Goal: Navigation & Orientation: Find specific page/section

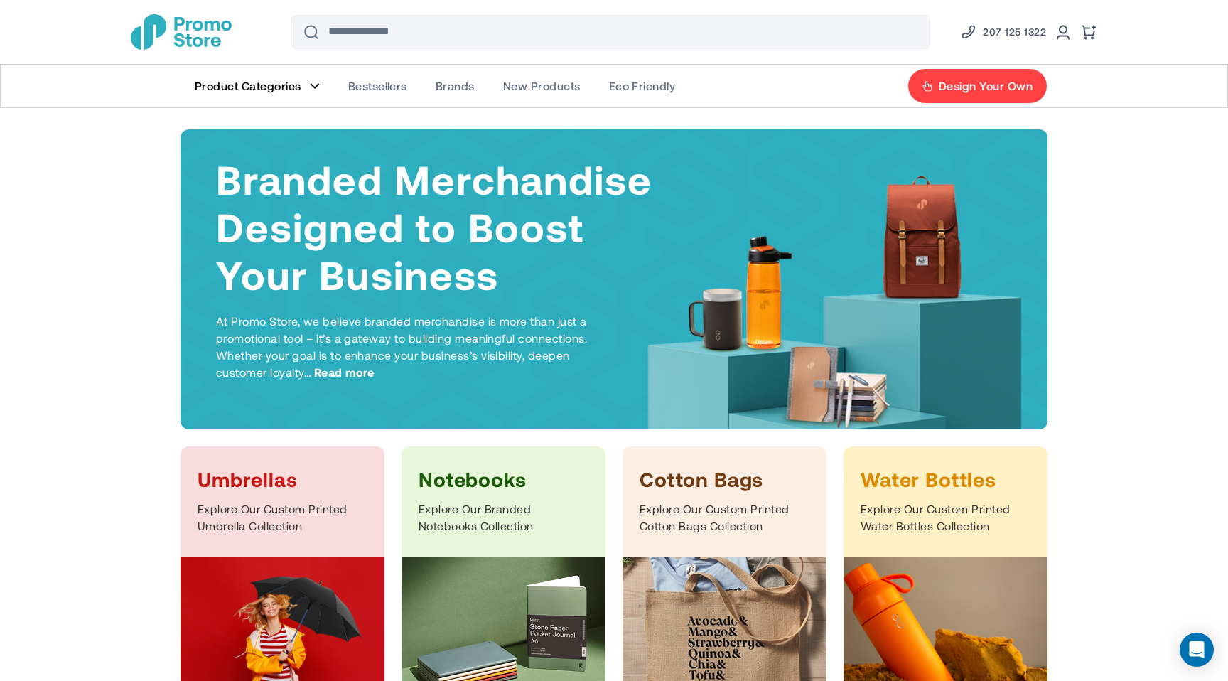
click at [308, 86] on link "Product Categories" at bounding box center [258, 86] width 154 height 43
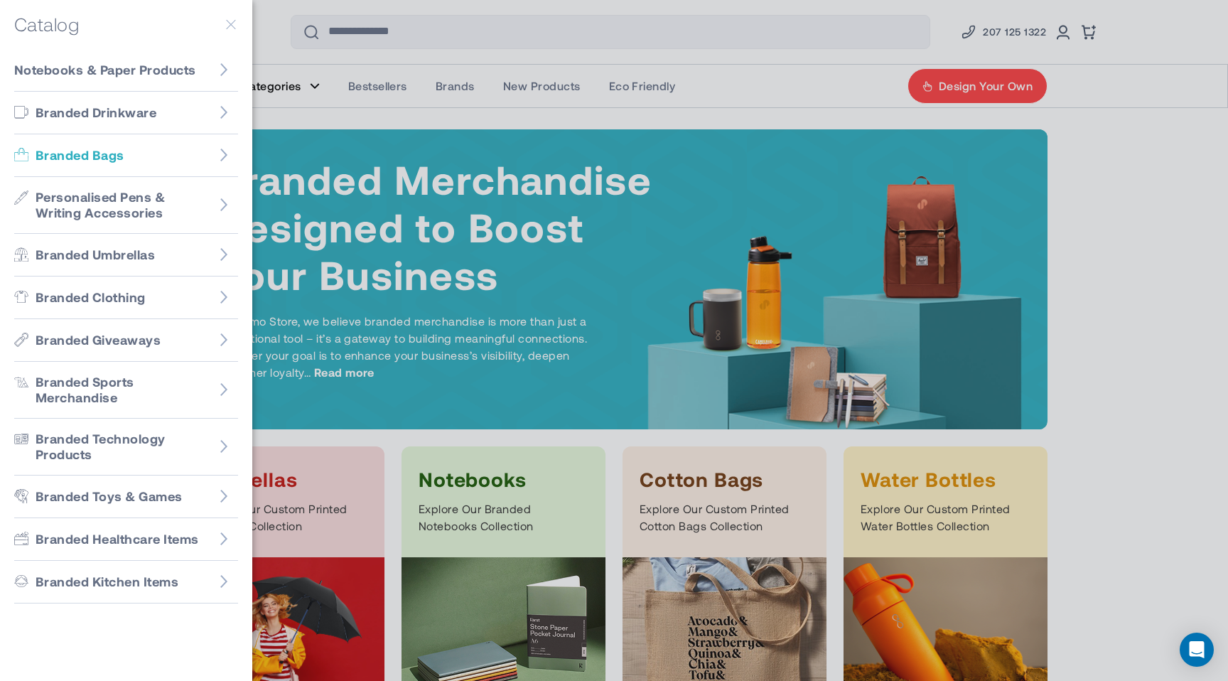
click at [183, 150] on link "Branded Bags" at bounding box center [126, 155] width 224 height 43
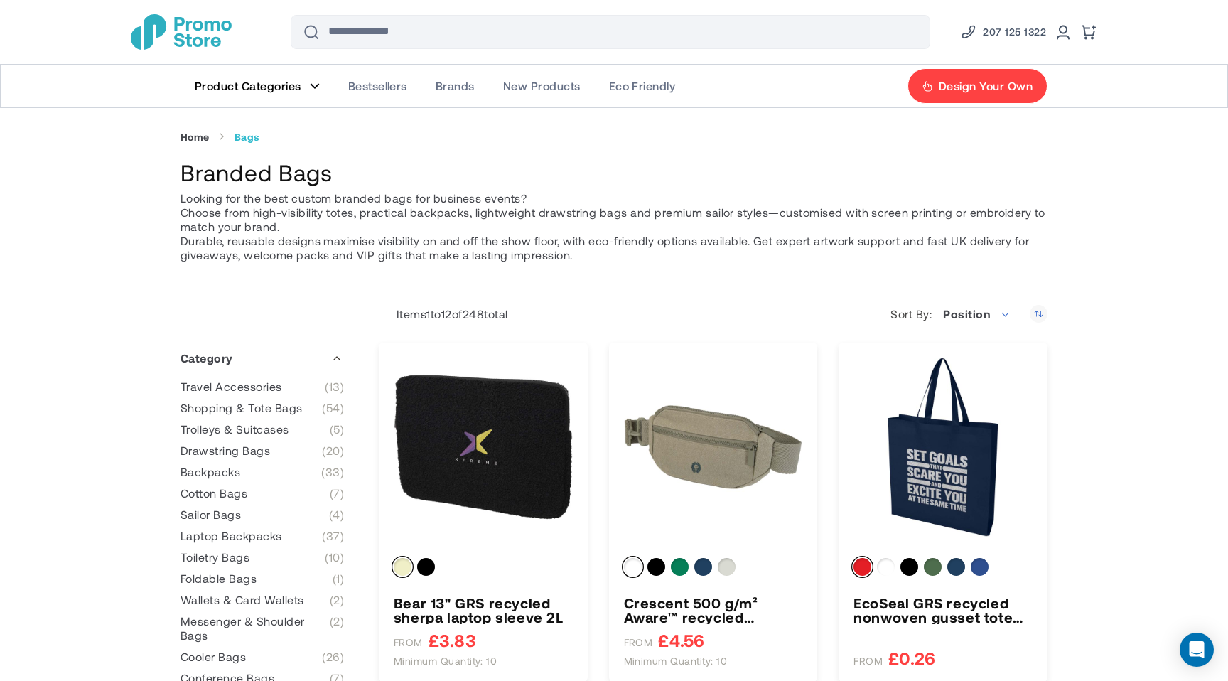
type input "****"
type input "******"
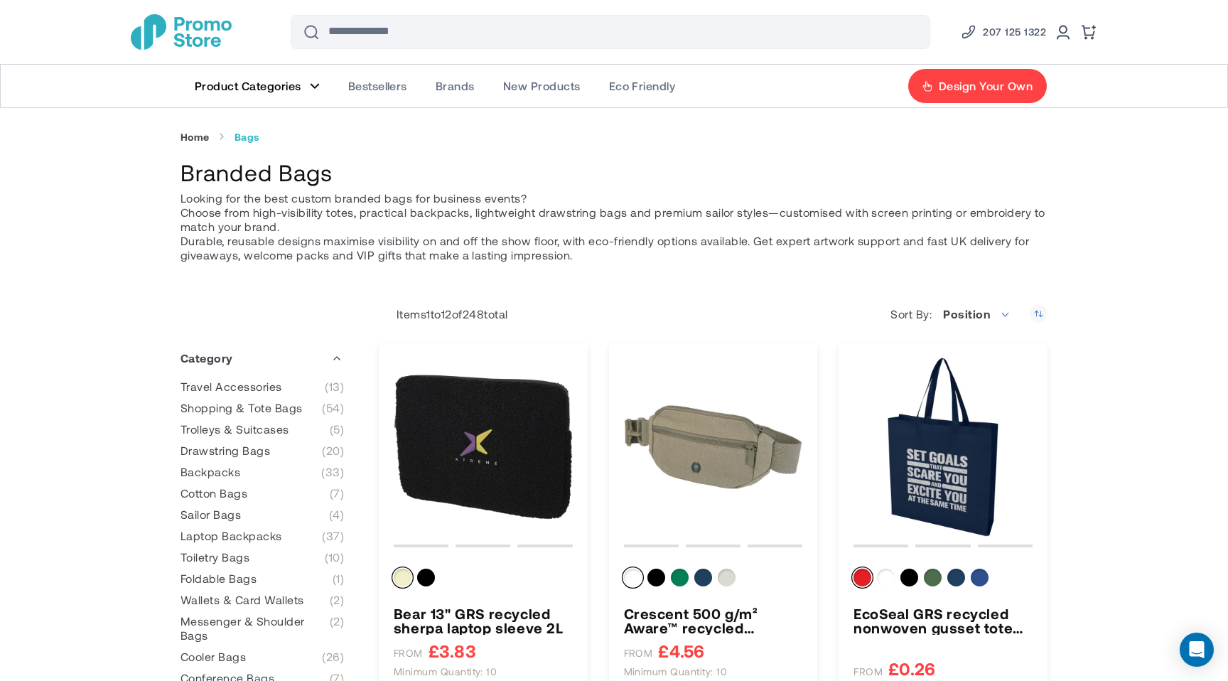
click at [310, 84] on figure "Main Menu" at bounding box center [315, 85] width 10 height 7
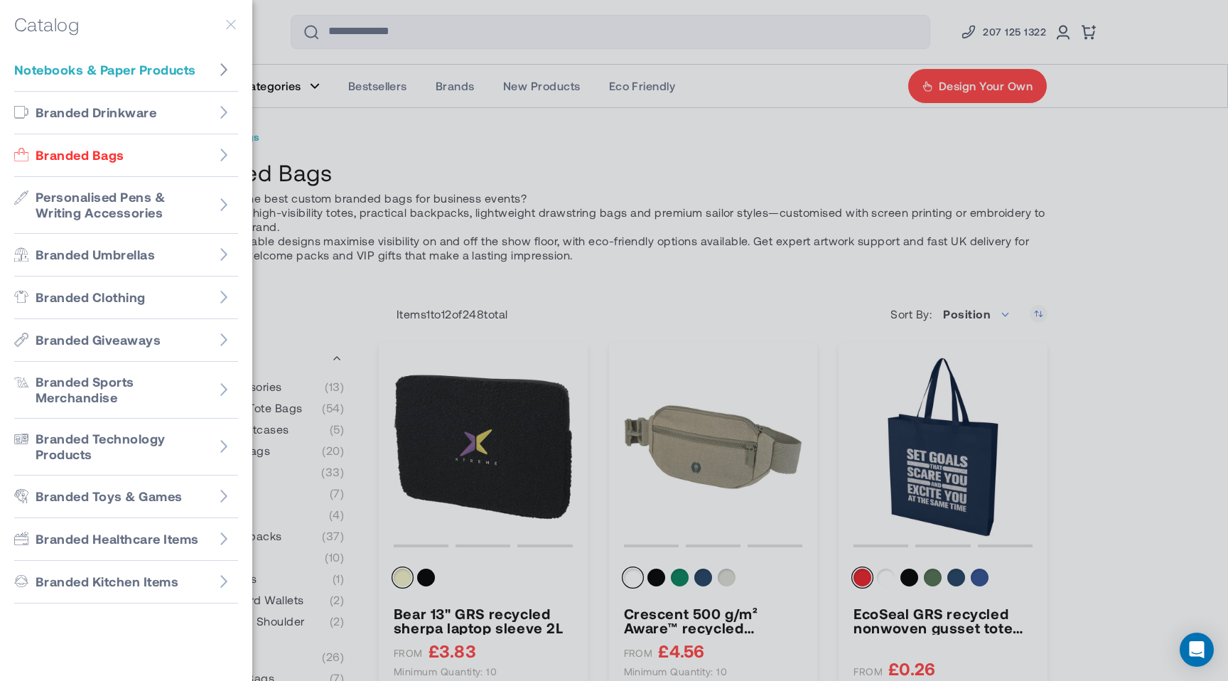
click at [223, 70] on icon "Go to Notebooks & Paper Products" at bounding box center [224, 70] width 14 height 14
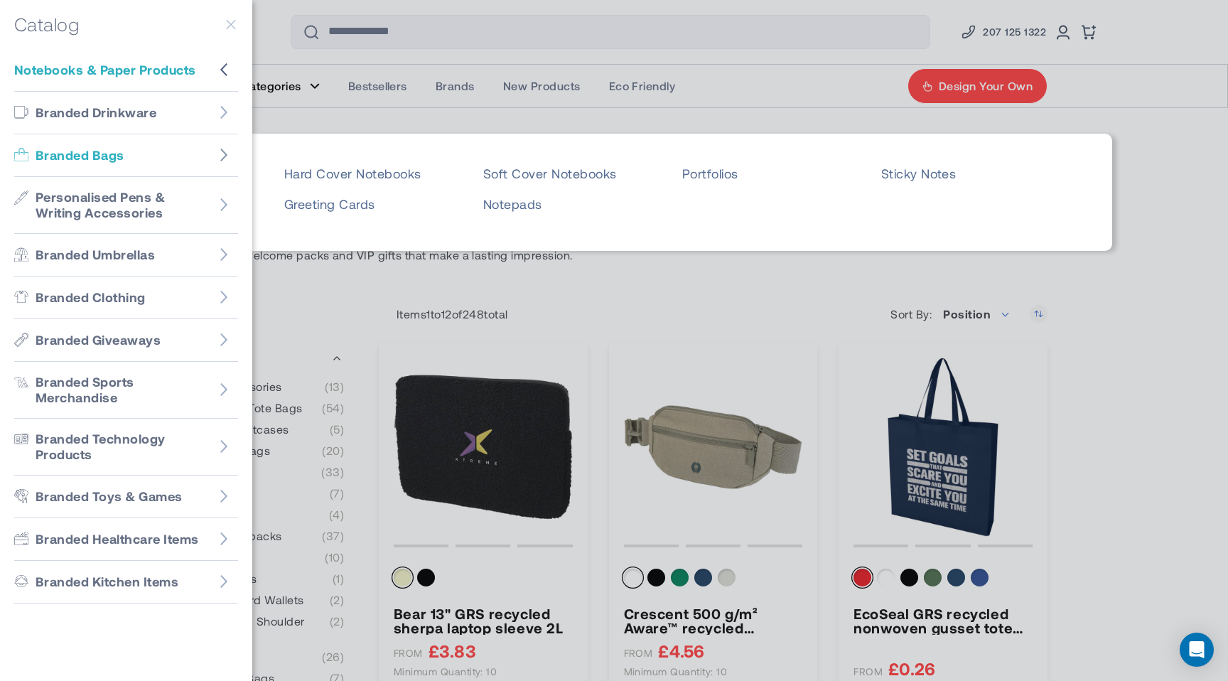
click at [224, 146] on figure "Go to Branded Bags" at bounding box center [224, 155] width 28 height 28
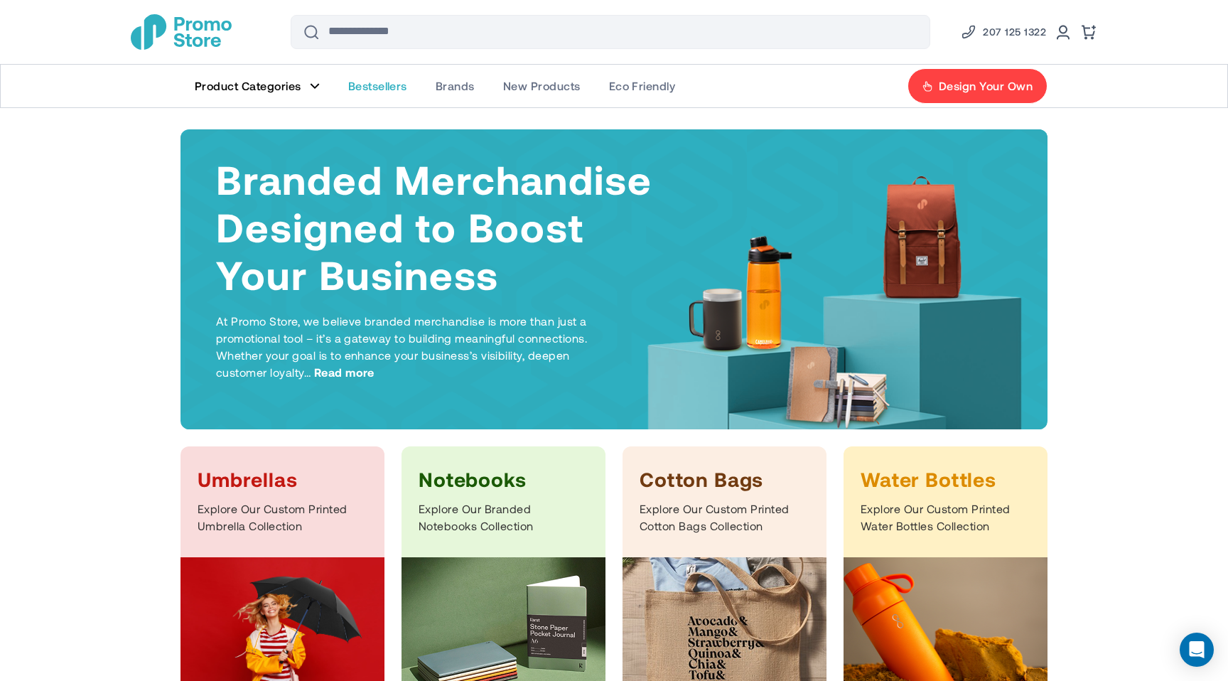
click at [387, 89] on span "Bestsellers" at bounding box center [377, 86] width 59 height 14
click at [313, 85] on figure "Main Menu" at bounding box center [315, 85] width 10 height 7
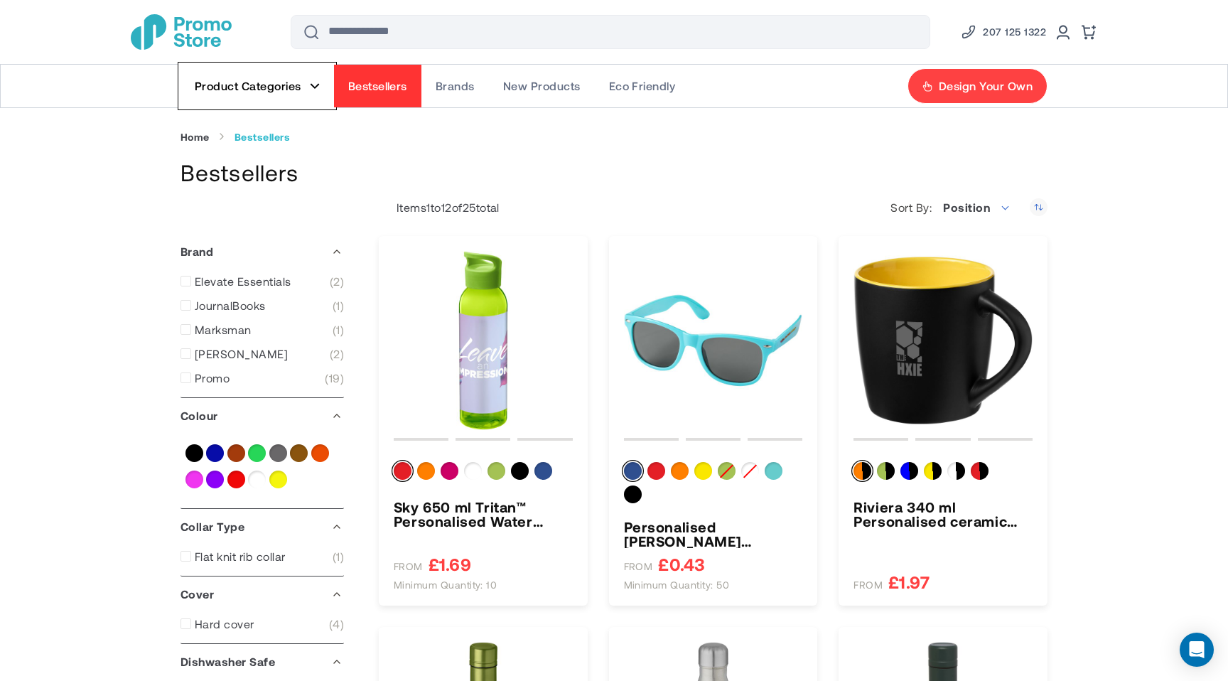
click at [313, 85] on figure "Main Menu" at bounding box center [315, 85] width 10 height 7
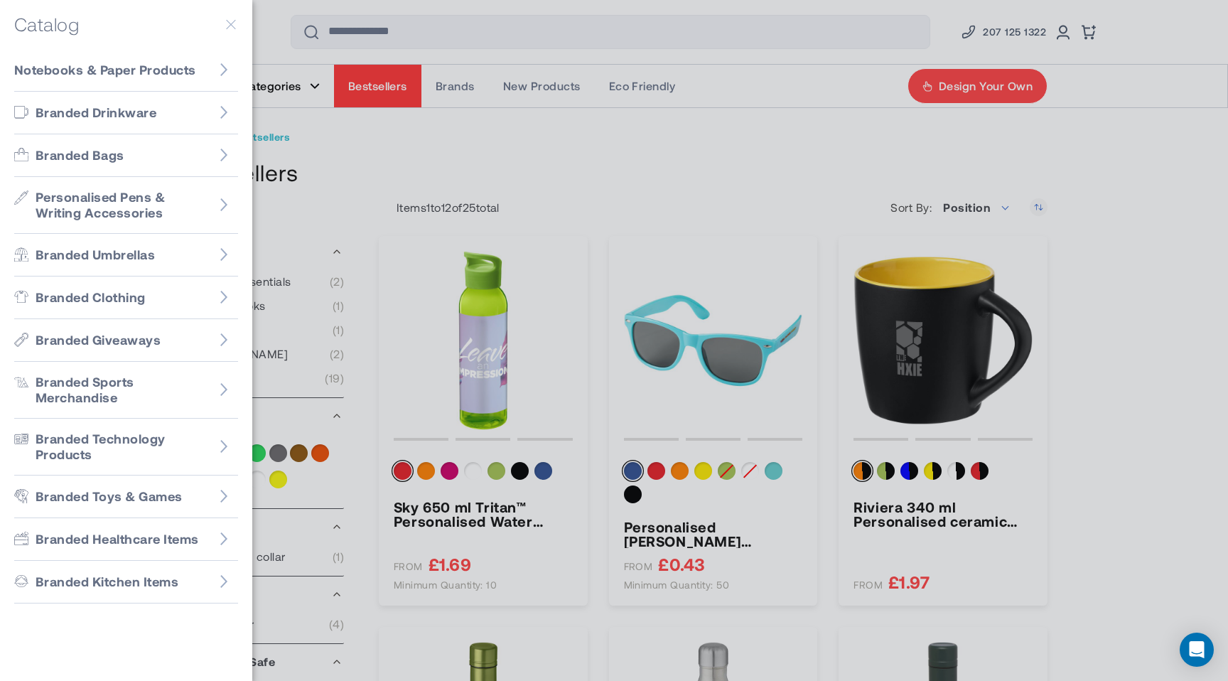
click at [313, 85] on div at bounding box center [614, 340] width 1228 height 681
